Goal: Task Accomplishment & Management: Manage account settings

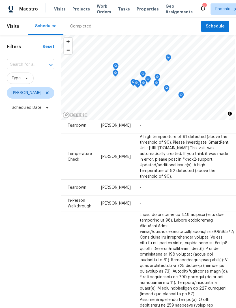
scroll to position [39, 45]
click at [0, 0] on icon at bounding box center [0, 0] width 0 height 0
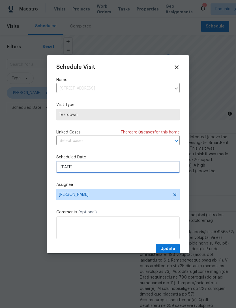
click at [101, 171] on input "[DATE]" at bounding box center [118, 167] width 124 height 11
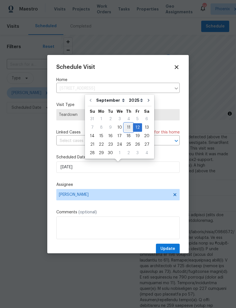
click at [128, 126] on div "11" at bounding box center [128, 128] width 9 height 8
type input "9/11/2025"
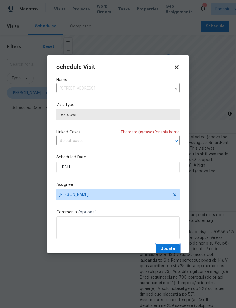
click at [171, 251] on span "Update" at bounding box center [168, 248] width 15 height 7
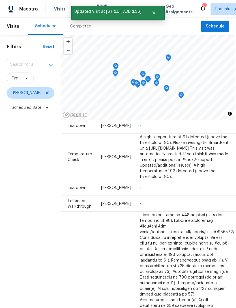
scroll to position [39, 45]
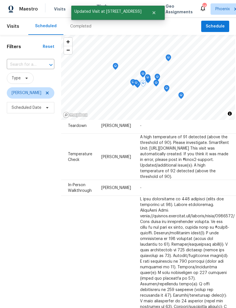
click at [0, 0] on icon at bounding box center [0, 0] width 0 height 0
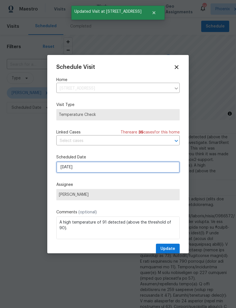
click at [106, 171] on input "9/12/2025" at bounding box center [118, 167] width 124 height 11
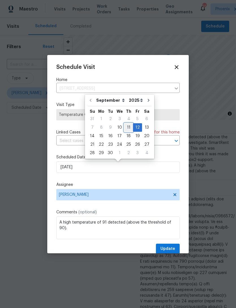
click at [128, 128] on div "11" at bounding box center [128, 128] width 9 height 8
type input "9/11/2025"
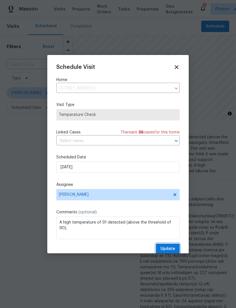
click at [175, 248] on span "Update" at bounding box center [168, 248] width 15 height 7
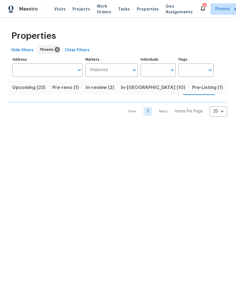
click at [152, 69] on input "Individuals" at bounding box center [154, 69] width 27 height 13
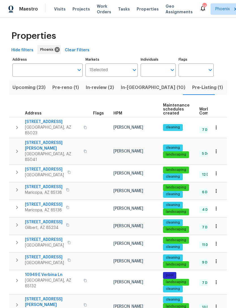
click at [151, 70] on input "Individuals" at bounding box center [154, 69] width 27 height 13
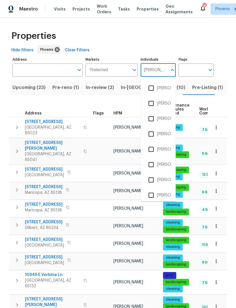
type input "[PERSON_NAME]"
